Goal: Task Accomplishment & Management: Manage account settings

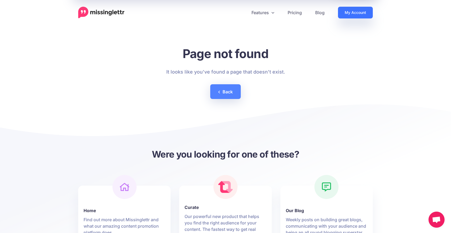
click at [343, 14] on link "My Account" at bounding box center [355, 13] width 35 height 12
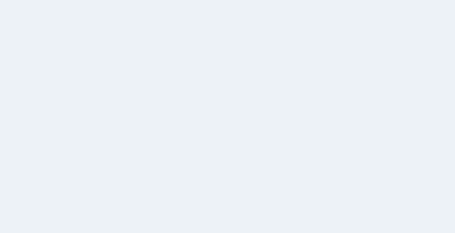
select select
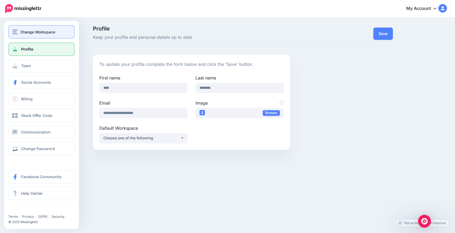
click at [24, 33] on span "Change Workspace" at bounding box center [37, 32] width 35 height 6
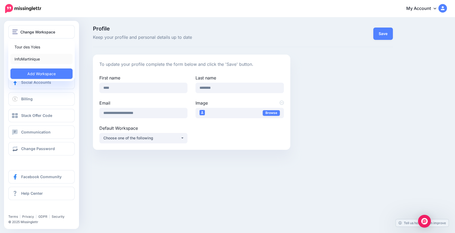
click at [37, 57] on link "InfoMartinique" at bounding box center [41, 59] width 62 height 10
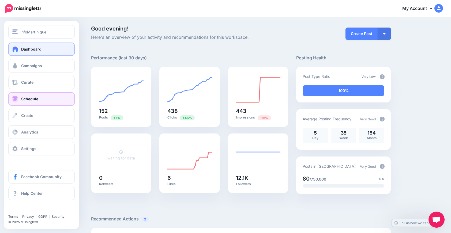
click at [22, 100] on span "Schedule" at bounding box center [29, 99] width 17 height 5
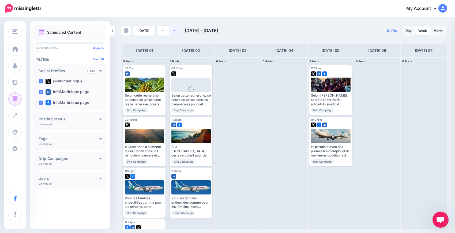
click at [175, 28] on link at bounding box center [175, 31] width 12 height 10
